Goal: Find specific page/section: Find specific page/section

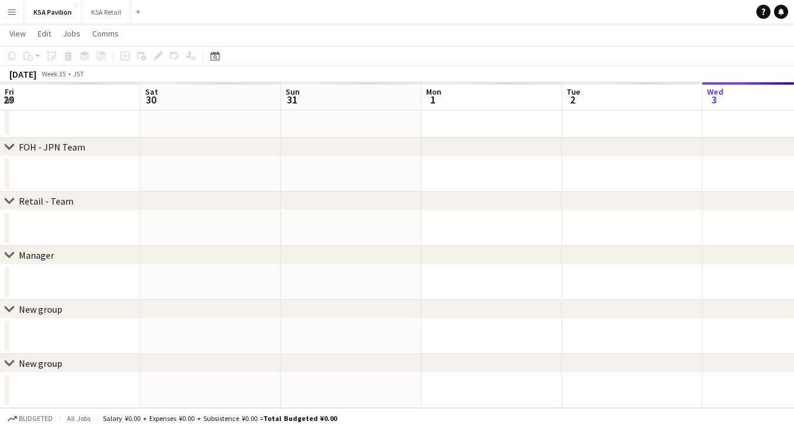
scroll to position [0, 344]
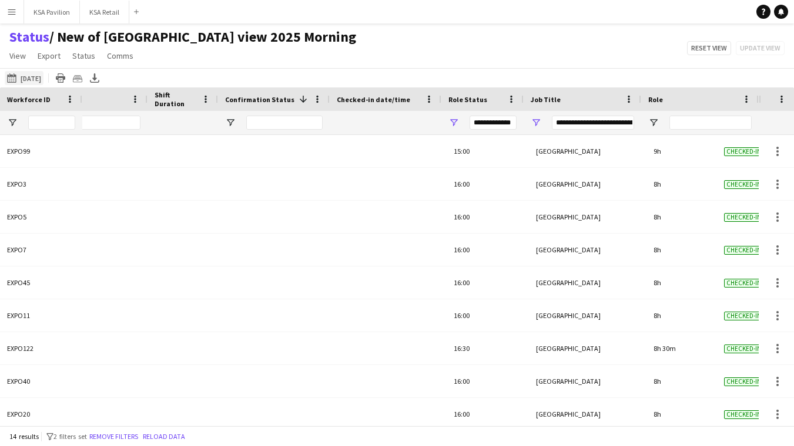
scroll to position [0, 499]
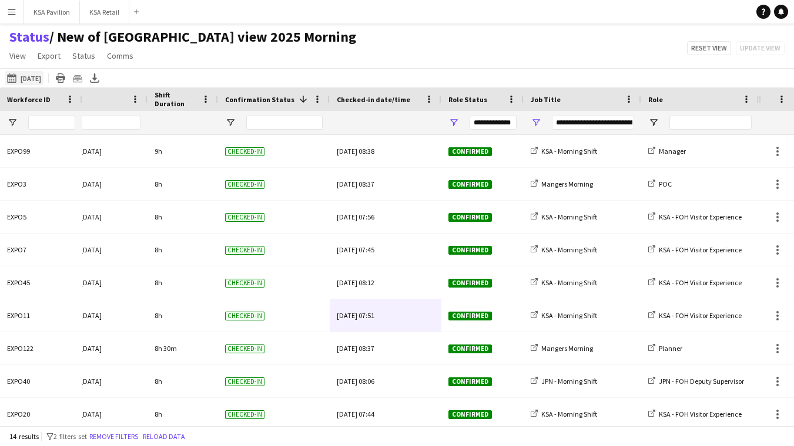
click at [39, 79] on button "28-08-2025 to 03-09-2025 02-09-2025" at bounding box center [24, 78] width 39 height 14
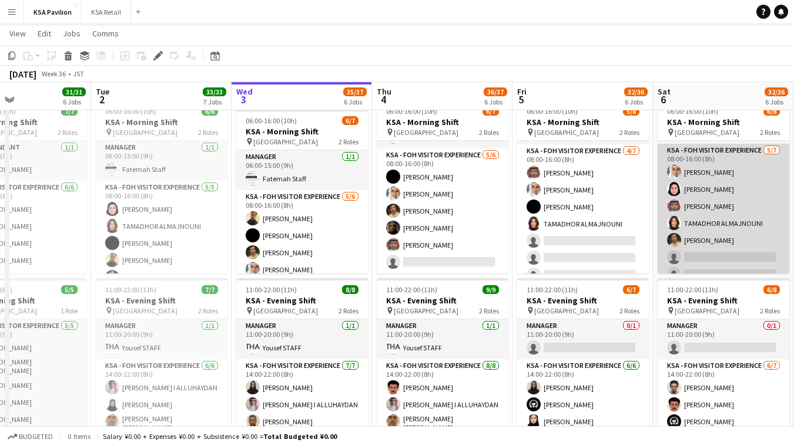
scroll to position [40, 0]
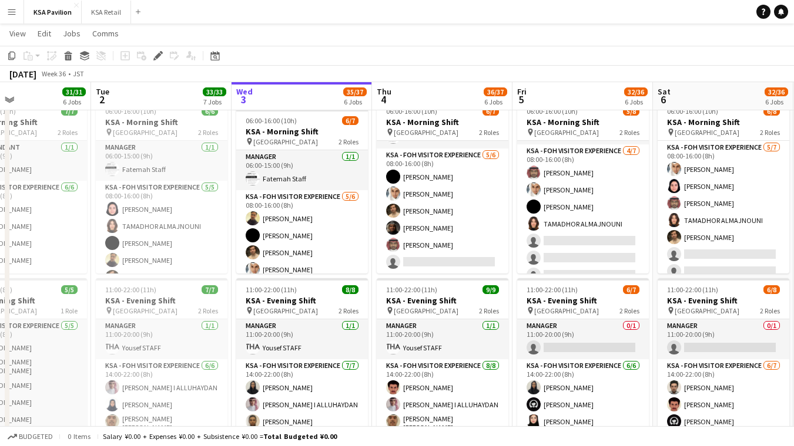
click at [472, 31] on app-page-menu "View Day view expanded Day view collapsed Month view Date picker Jump to today …" at bounding box center [397, 34] width 794 height 22
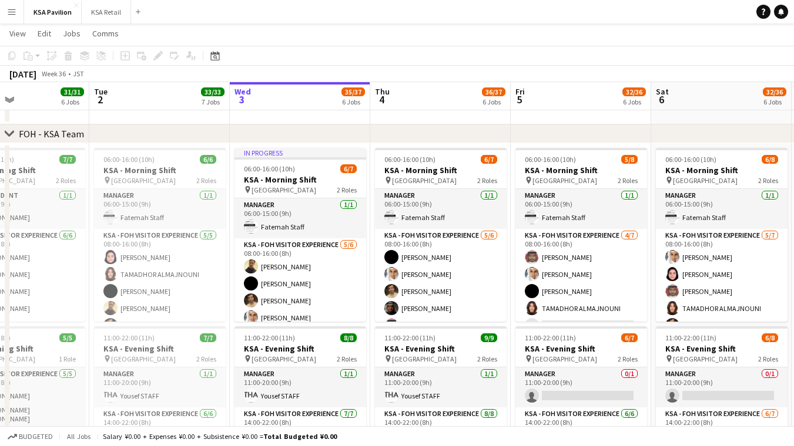
scroll to position [37, 0]
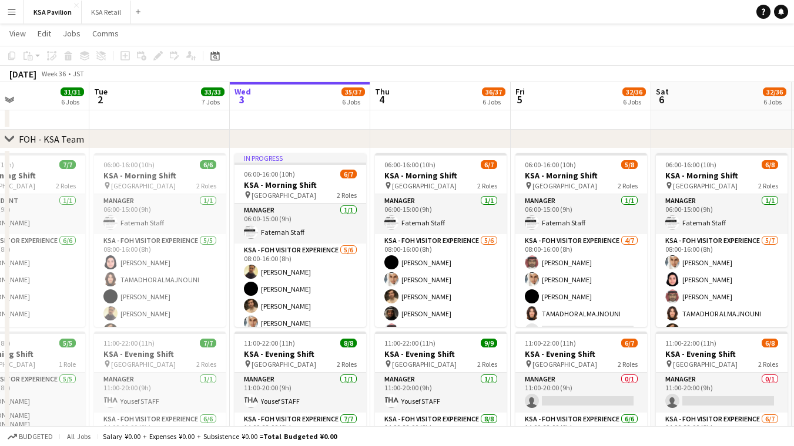
click at [323, 41] on app-page-menu "View Day view expanded Day view collapsed Month view Date picker Jump to today …" at bounding box center [397, 34] width 794 height 22
click at [303, 69] on div "September 2025 Week 36 • JST" at bounding box center [397, 74] width 794 height 16
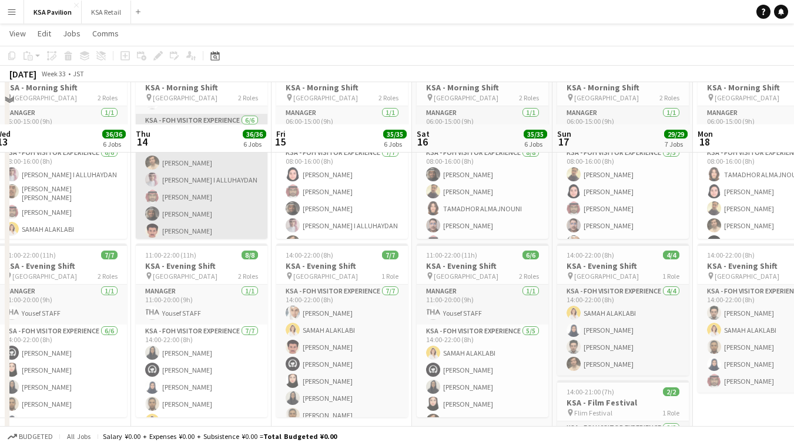
scroll to position [171, 0]
